Goal: Information Seeking & Learning: Find specific page/section

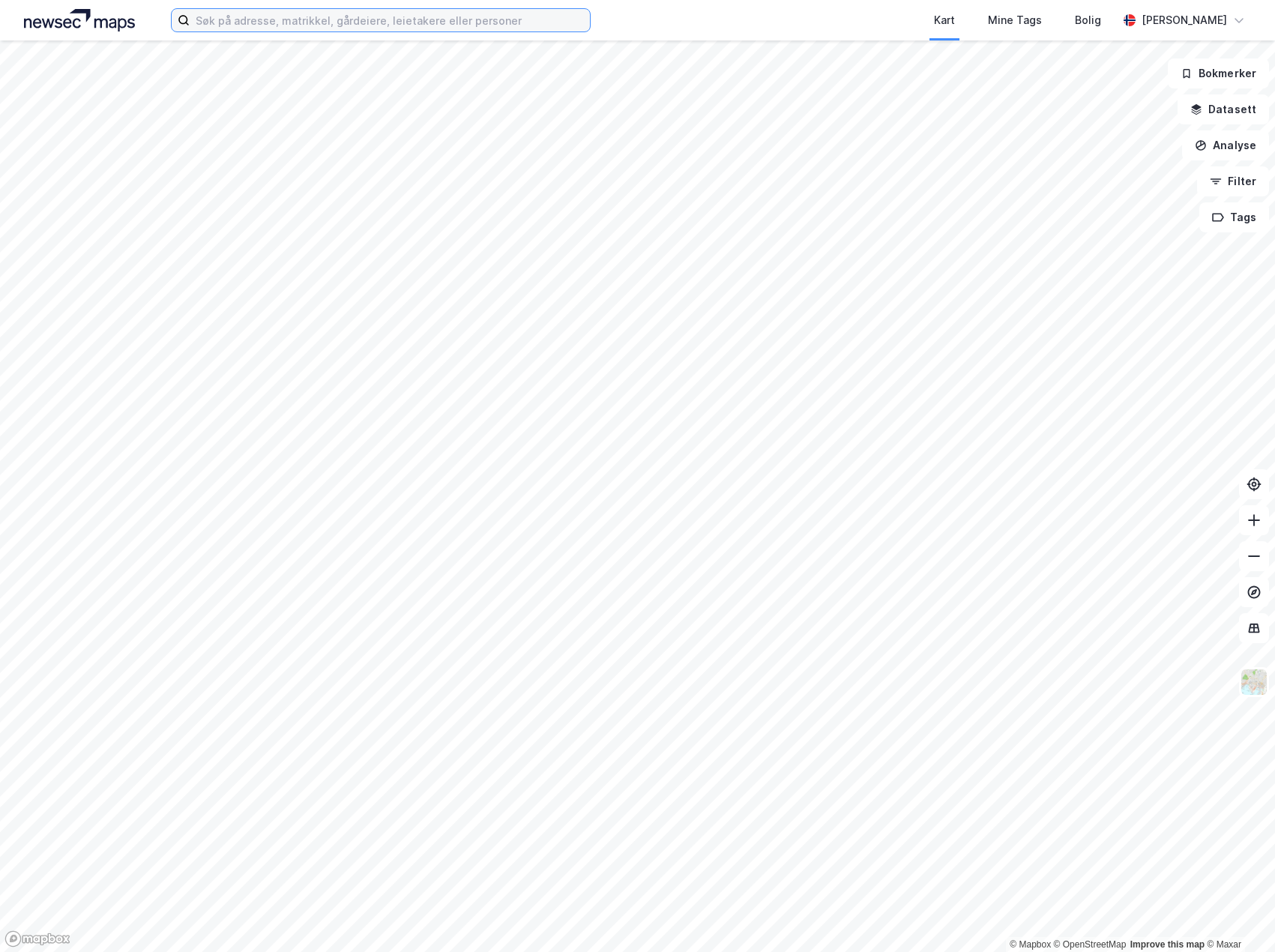
click at [369, 24] on input at bounding box center [390, 20] width 400 height 23
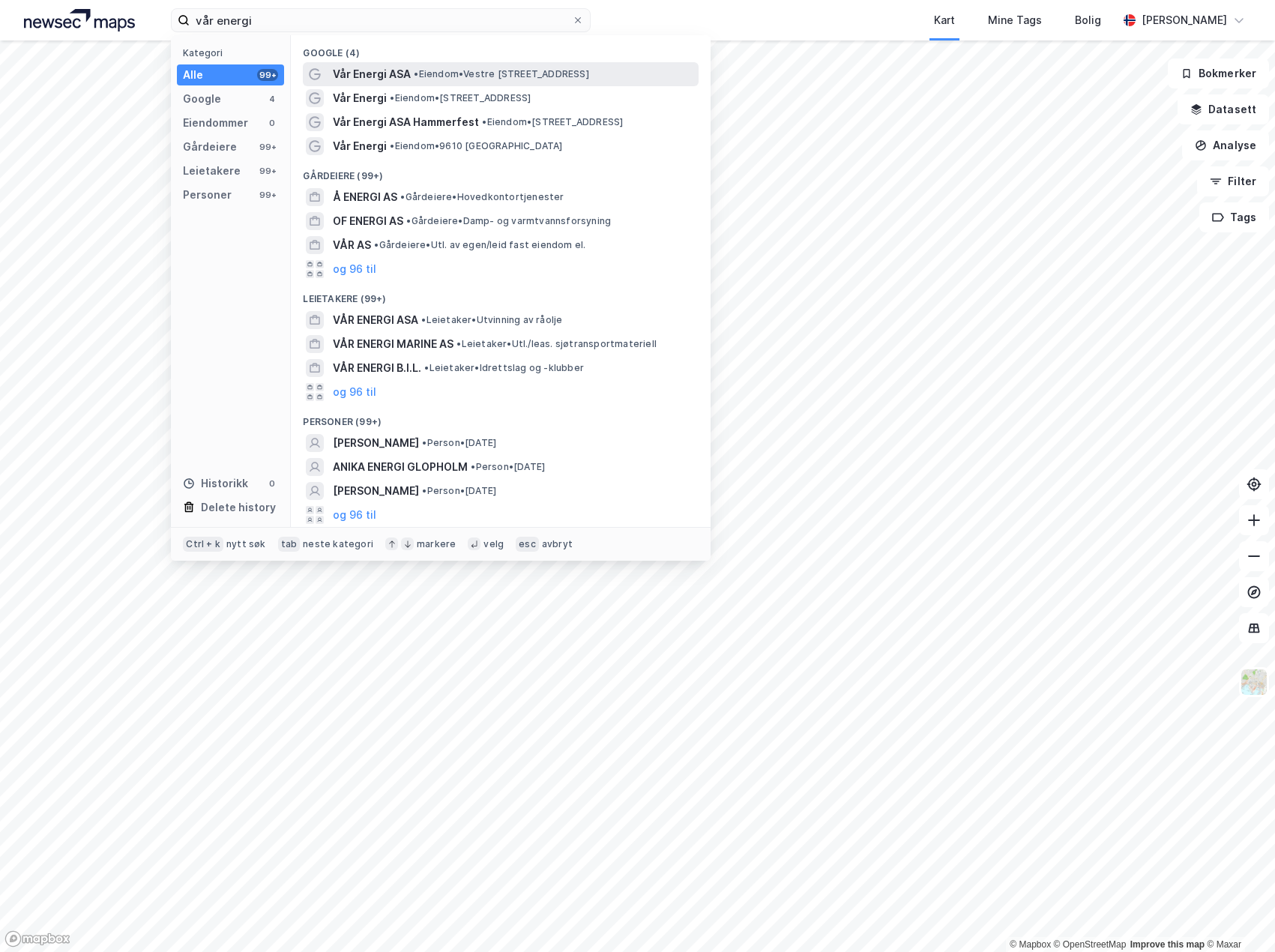
click at [437, 70] on span "• Eiendom • [STREET_ADDRESS]" at bounding box center [501, 74] width 174 height 12
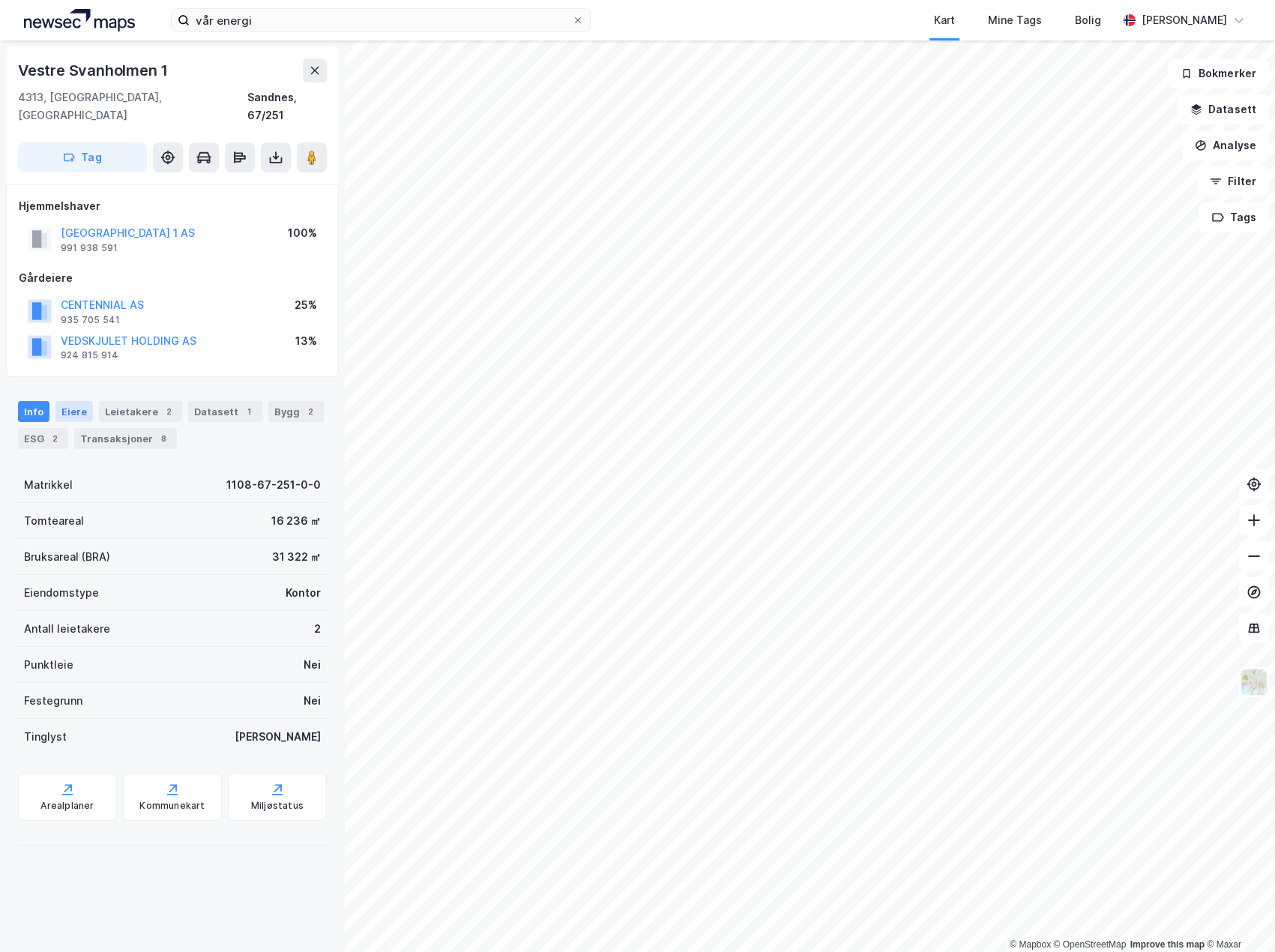
click at [75, 401] on div "Eiere" at bounding box center [74, 411] width 37 height 21
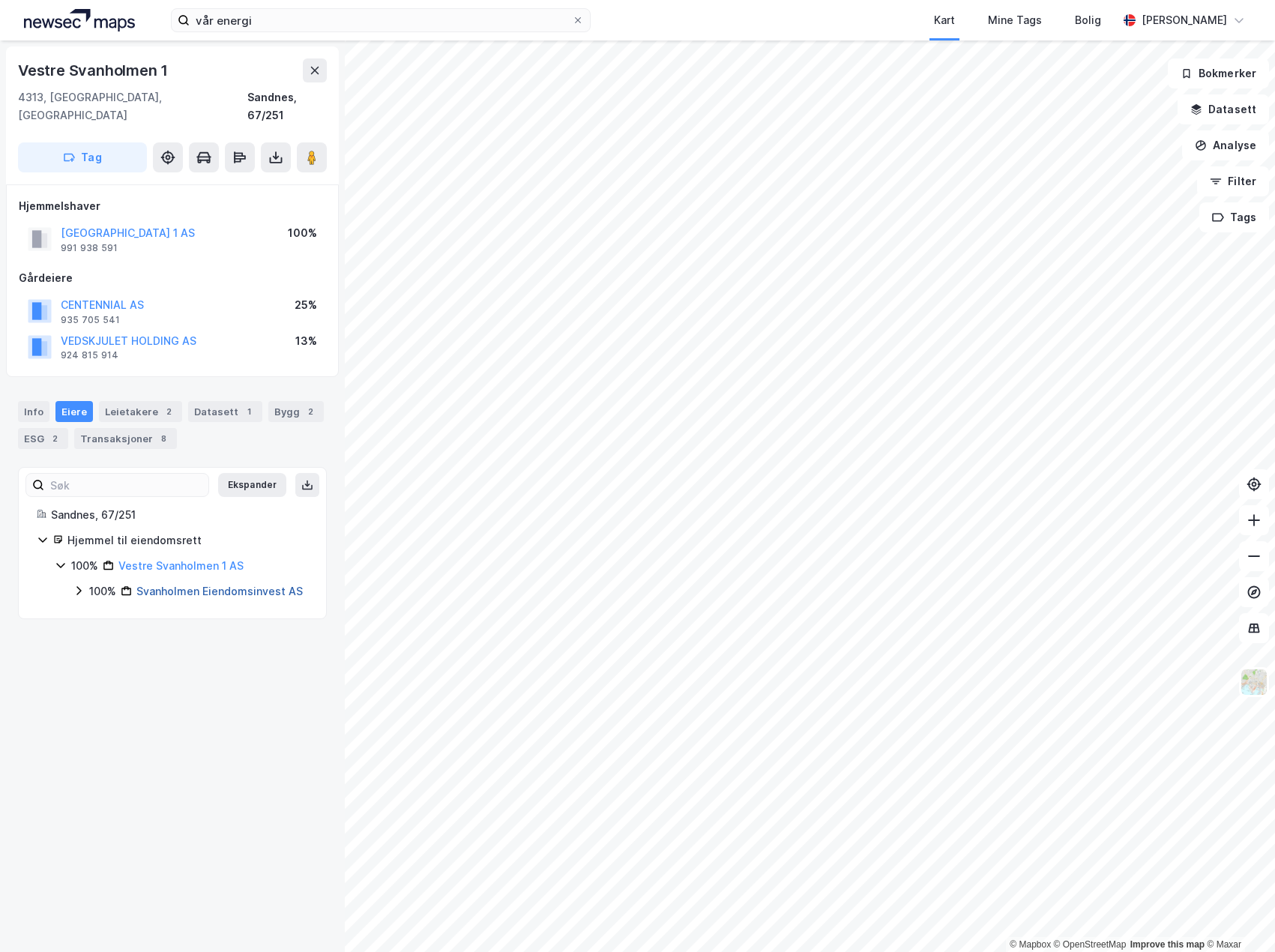
click at [191, 585] on link "Svanholmen Eiendomsinvest AS" at bounding box center [219, 592] width 166 height 13
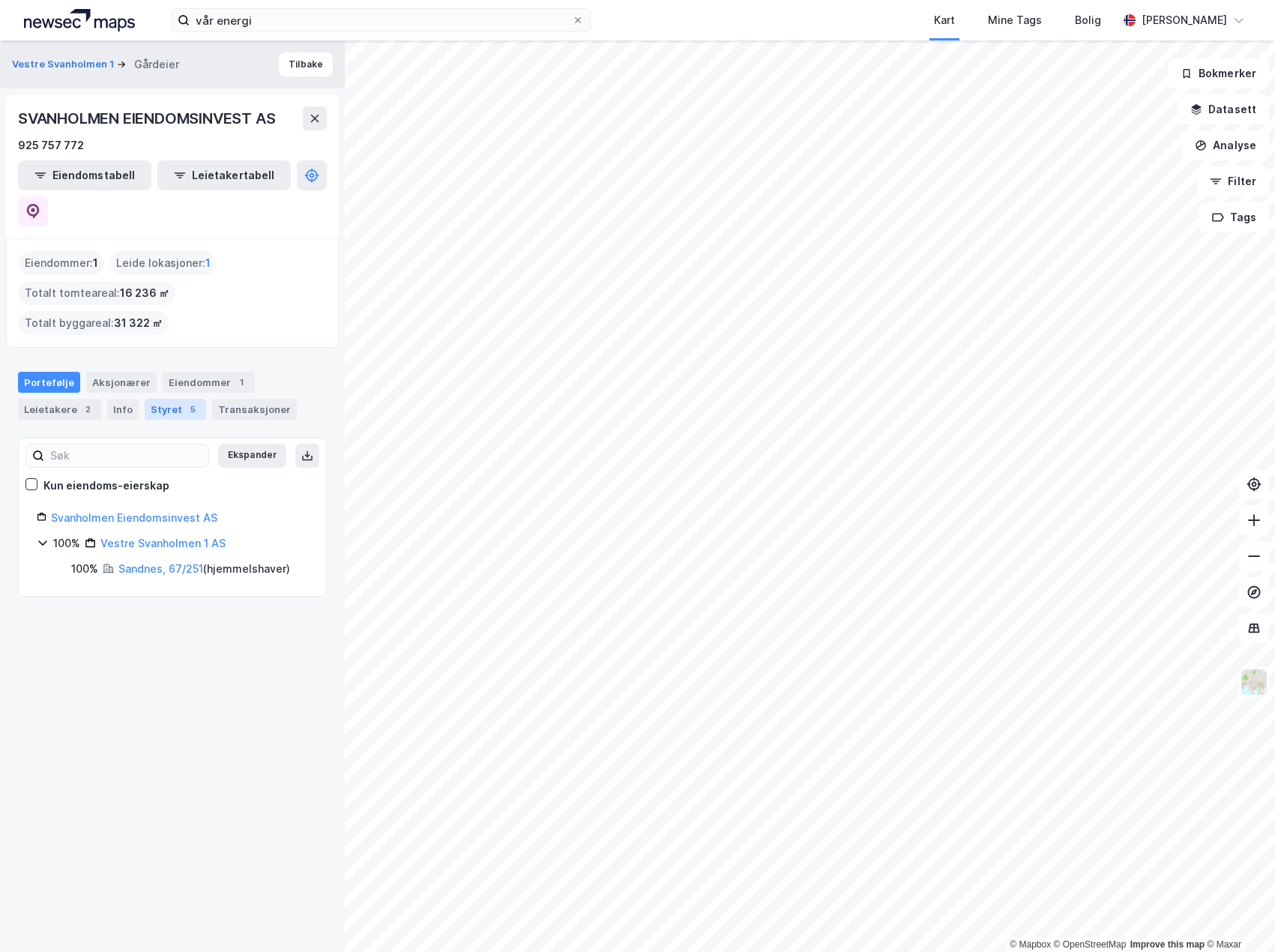
click at [158, 398] on div "Styret 5" at bounding box center [175, 409] width 62 height 21
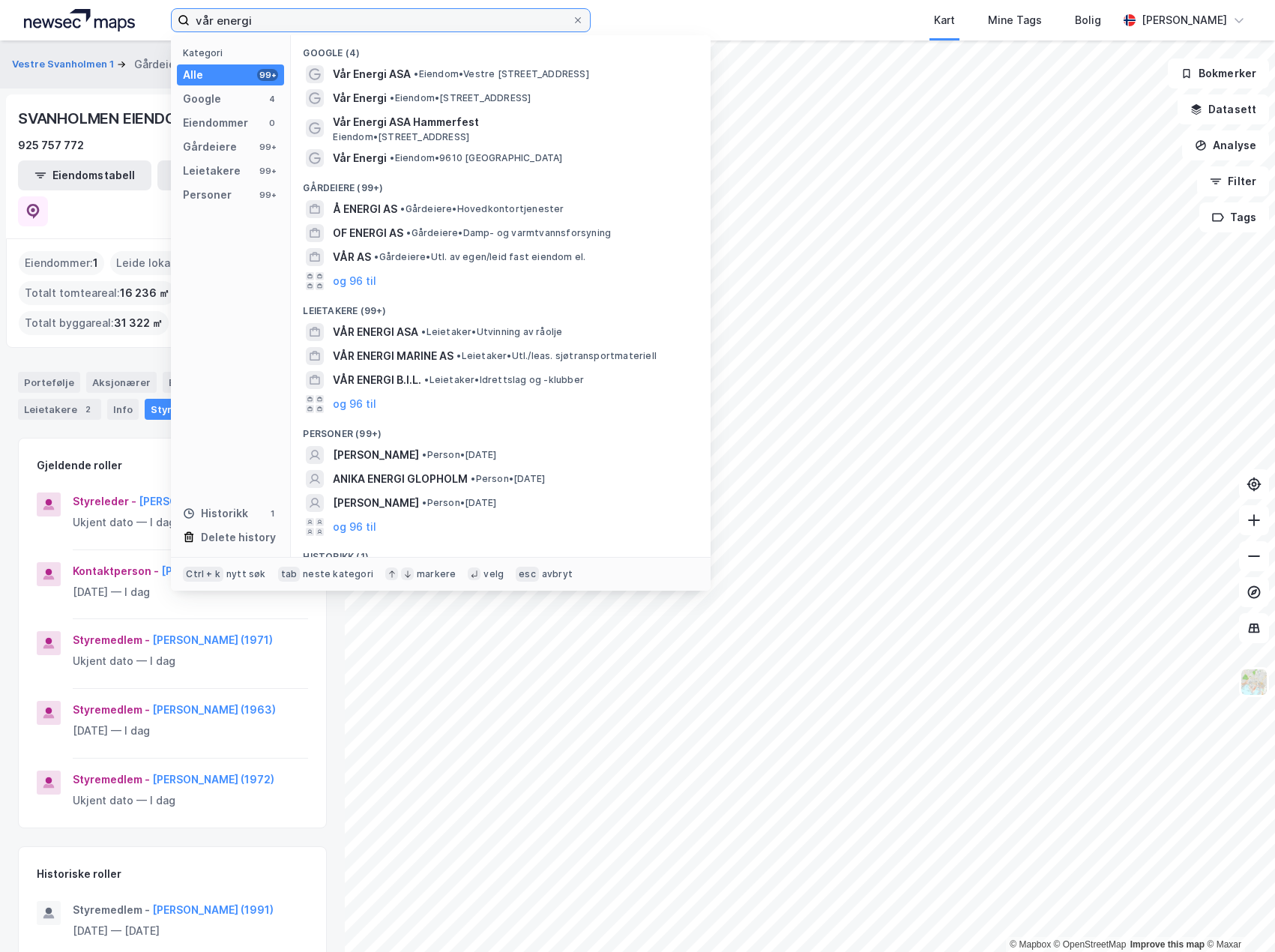
drag, startPoint x: 282, startPoint y: 20, endPoint x: 80, endPoint y: 29, distance: 202.2
click at [80, 29] on div "vår energi Kategori Alle 99+ Google 4 Eiendommer 0 Gårdeiere 99+ Leietakere 99+…" at bounding box center [637, 20] width 1275 height 41
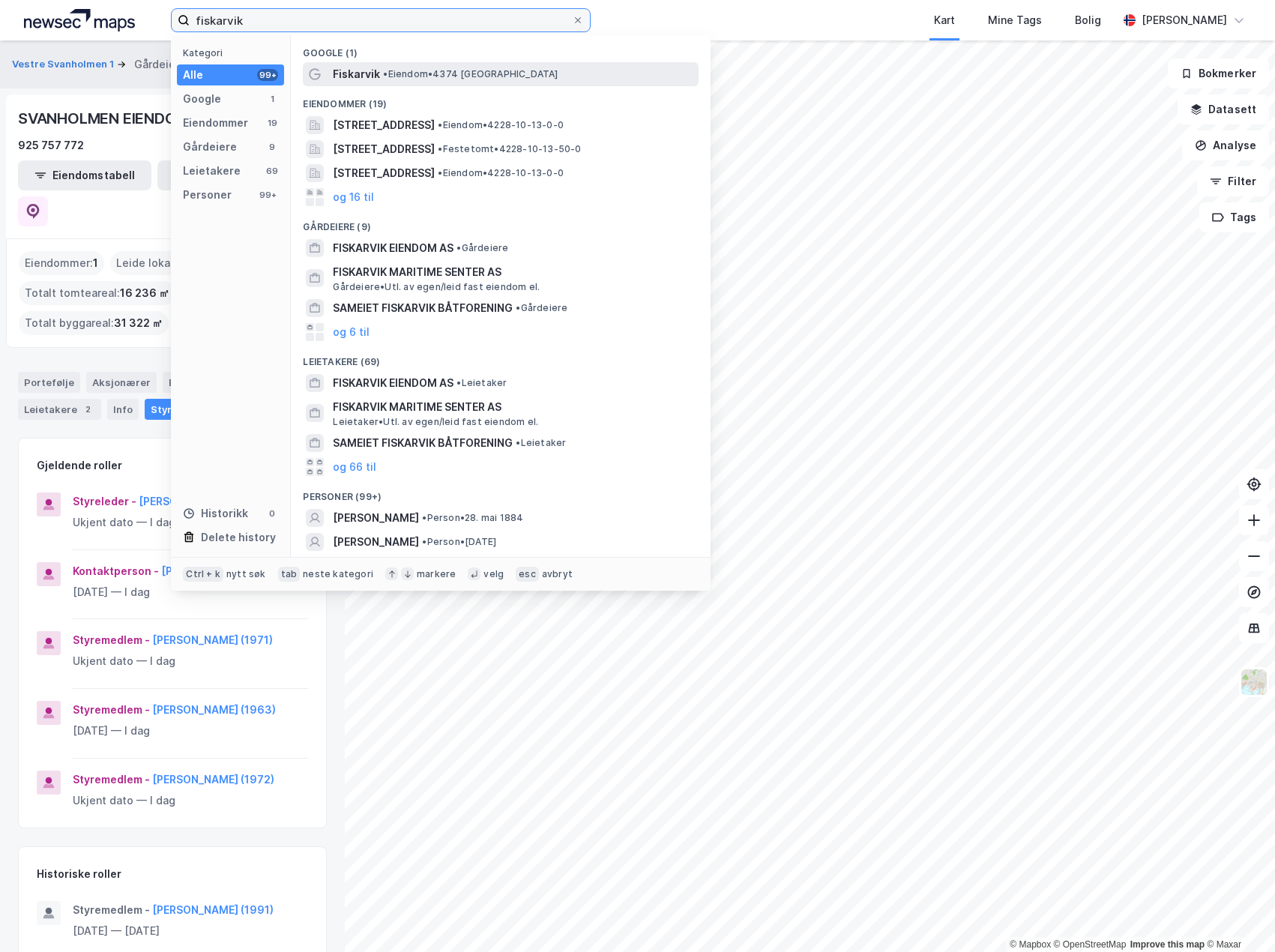
type input "fiskarvik"
click at [397, 67] on div "Fiskarvik • Eiendom • 4374 [GEOGRAPHIC_DATA]" at bounding box center [514, 74] width 363 height 18
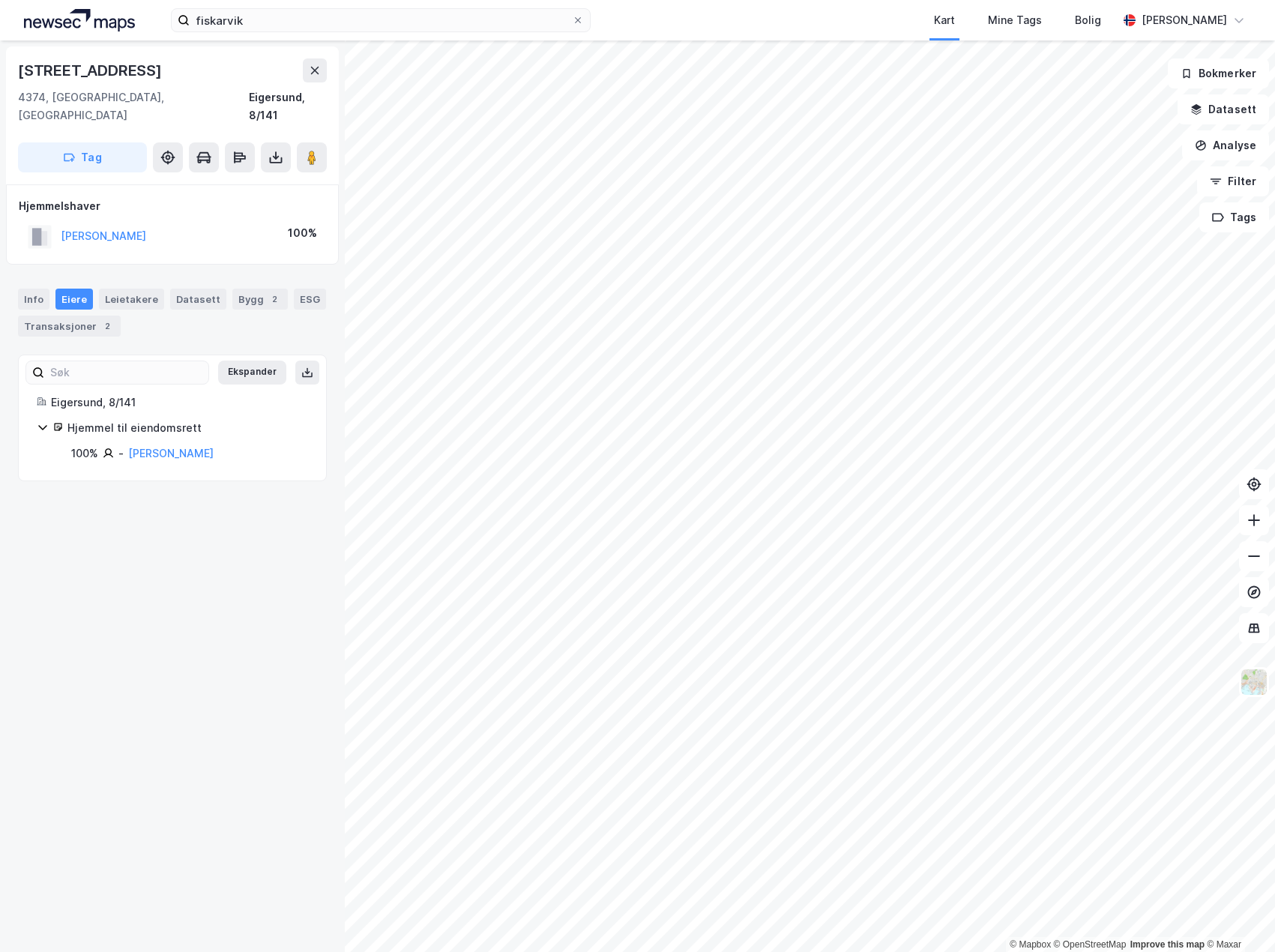
click at [651, 24] on div "fiskarvik Kart Mine Tags Bolig [PERSON_NAME]" at bounding box center [637, 20] width 1275 height 41
drag, startPoint x: 146, startPoint y: 546, endPoint x: 6, endPoint y: 515, distance: 143.4
click at [143, 542] on div "[STREET_ADDRESS], [GEOGRAPHIC_DATA] Eigersund, 8/141 Tag Hjemmelshaver [PERSON_…" at bounding box center [172, 496] width 345 height 911
